Goal: Information Seeking & Learning: Learn about a topic

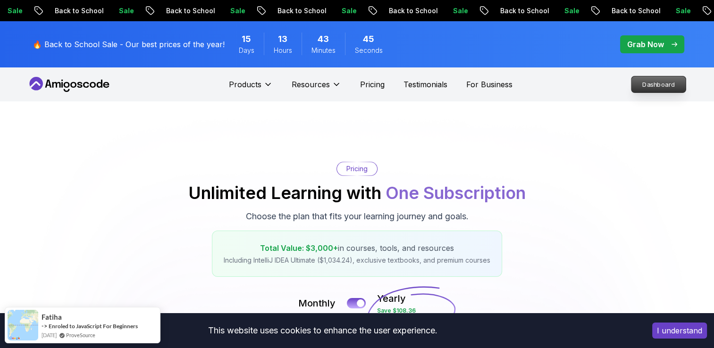
click at [654, 80] on p "Dashboard" at bounding box center [659, 84] width 54 height 16
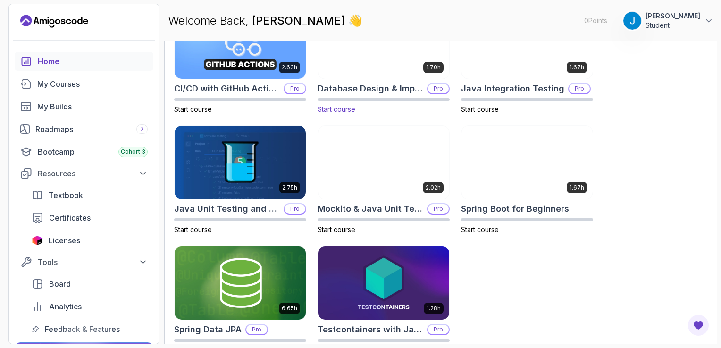
scroll to position [350, 0]
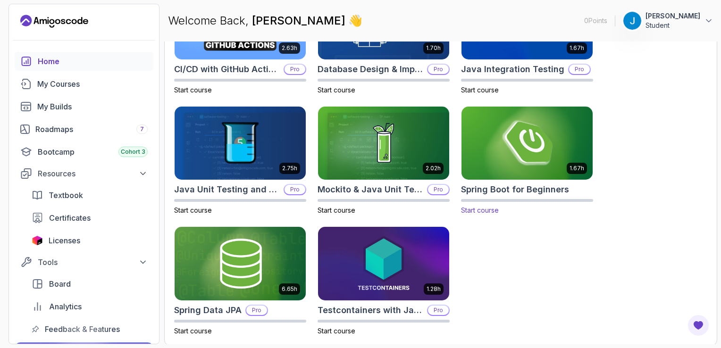
click at [523, 163] on img at bounding box center [527, 143] width 138 height 77
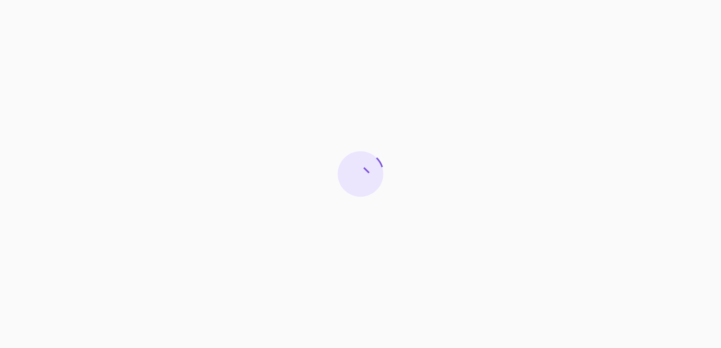
click at [389, 166] on div at bounding box center [360, 174] width 721 height 348
click at [433, 212] on div at bounding box center [360, 174] width 721 height 348
click at [434, 212] on div at bounding box center [360, 174] width 721 height 348
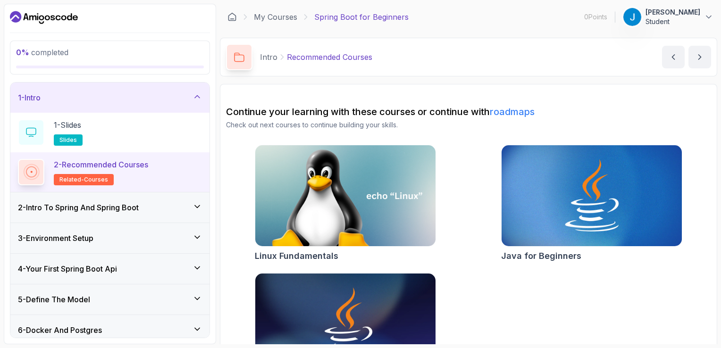
click at [192, 207] on div "2 - Intro To Spring And Spring Boot" at bounding box center [110, 207] width 184 height 11
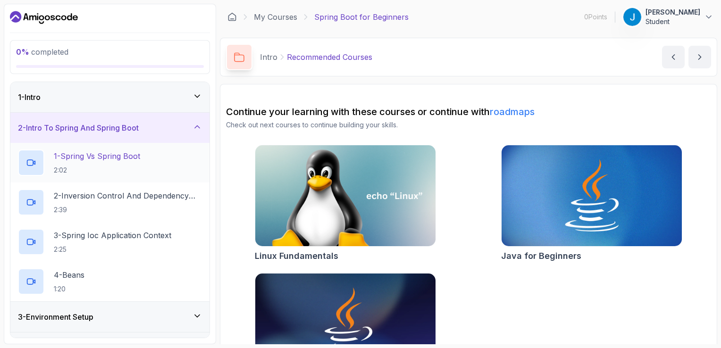
click at [175, 167] on div "1 - Spring Vs Spring Boot 2:02" at bounding box center [110, 163] width 184 height 26
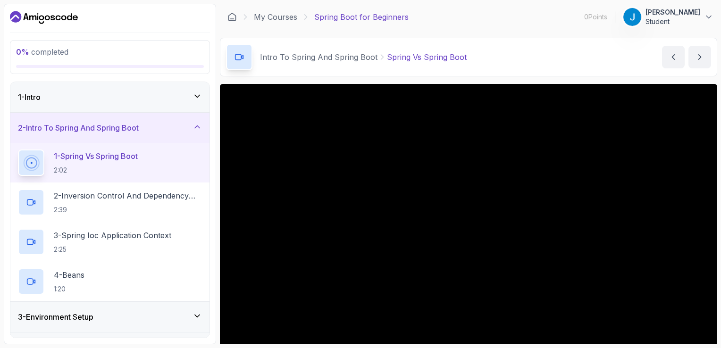
scroll to position [84, 0]
